Goal: Task Accomplishment & Management: Complete application form

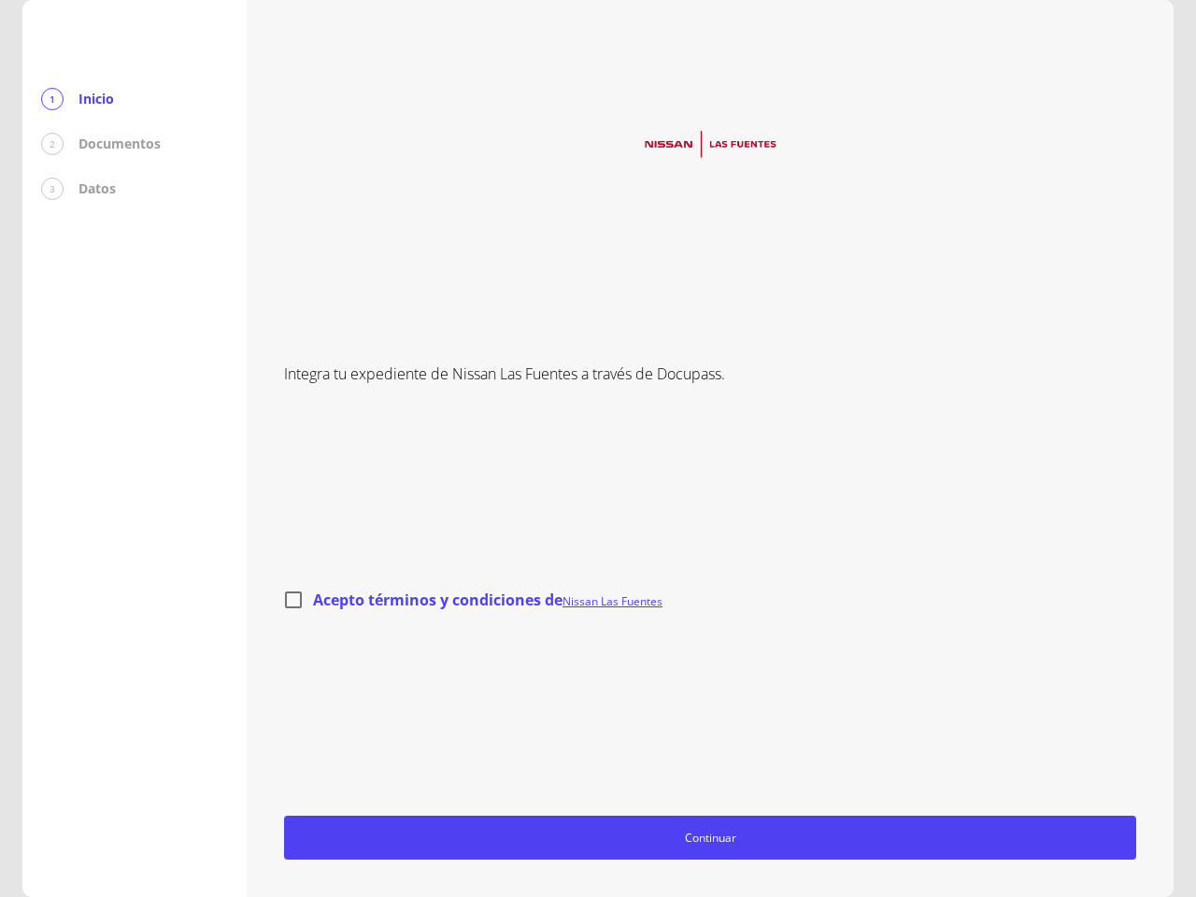
click at [598, 449] on div "Integra tu expediente de Nissan Las Fuentes a través de Docupass. Acepto términ…" at bounding box center [710, 448] width 852 height 822
click at [710, 837] on span "Continuar" at bounding box center [711, 838] width 836 height 20
